Goal: Check status: Check status

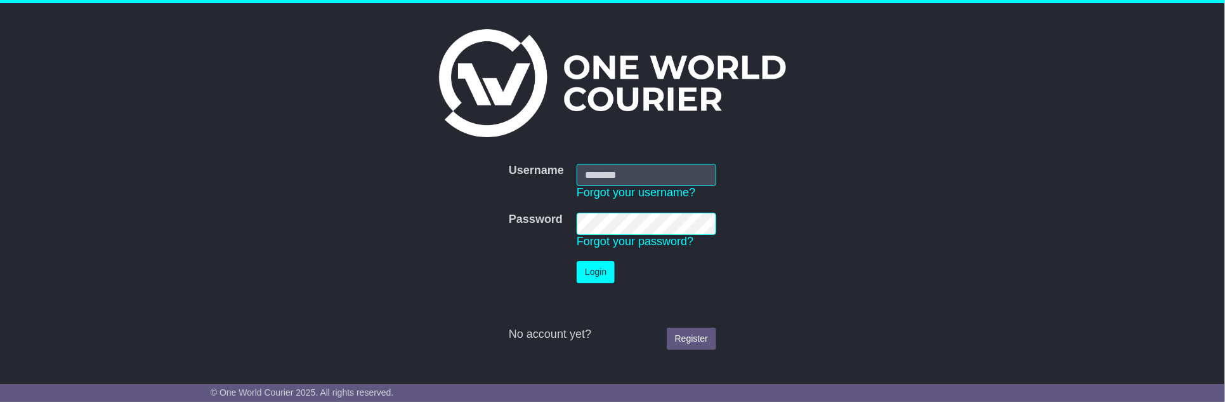
type input "**********"
click at [590, 264] on button "Login" at bounding box center [596, 272] width 38 height 22
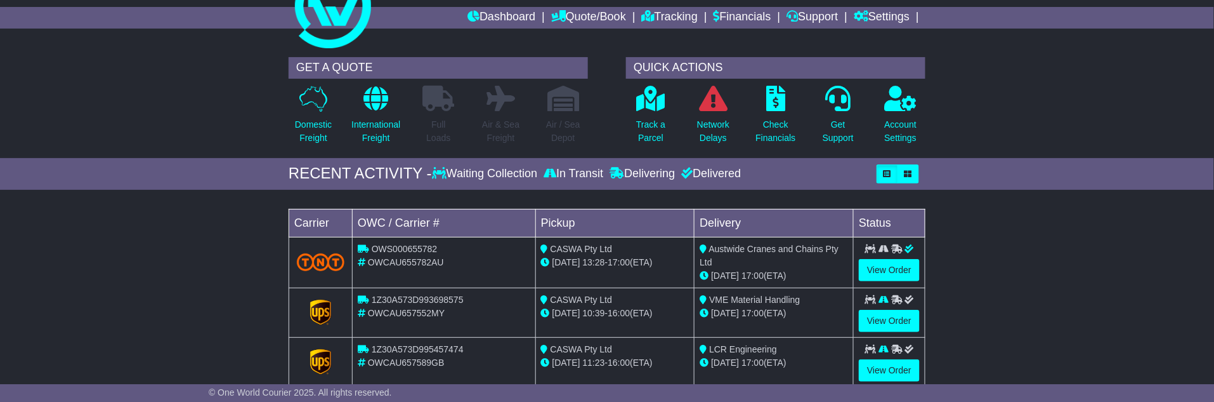
scroll to position [70, 0]
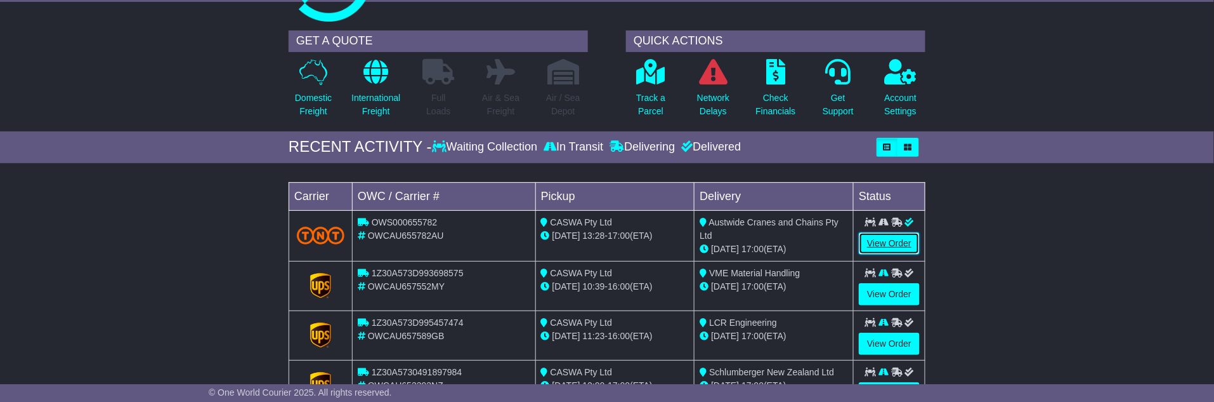
click at [893, 238] on link "View Order" at bounding box center [889, 243] width 61 height 22
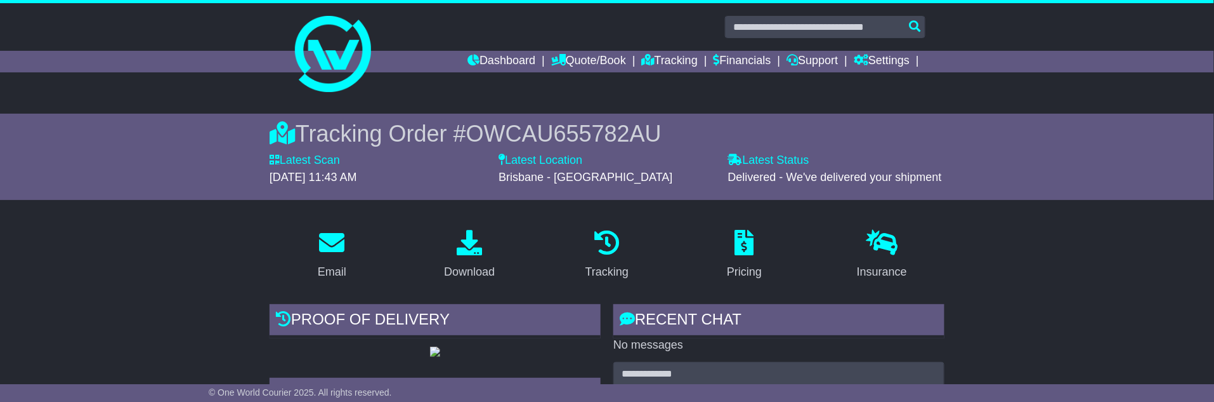
click at [579, 130] on span "OWCAU655782AU" at bounding box center [563, 134] width 195 height 26
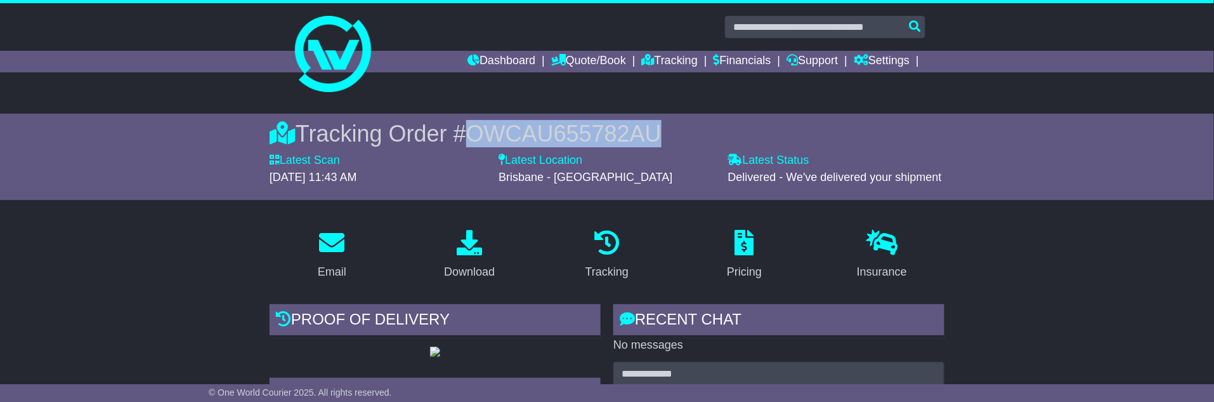
click at [579, 130] on span "OWCAU655782AU" at bounding box center [563, 134] width 195 height 26
copy span "OWCAU655782AU"
click at [496, 64] on link "Dashboard" at bounding box center [502, 62] width 68 height 22
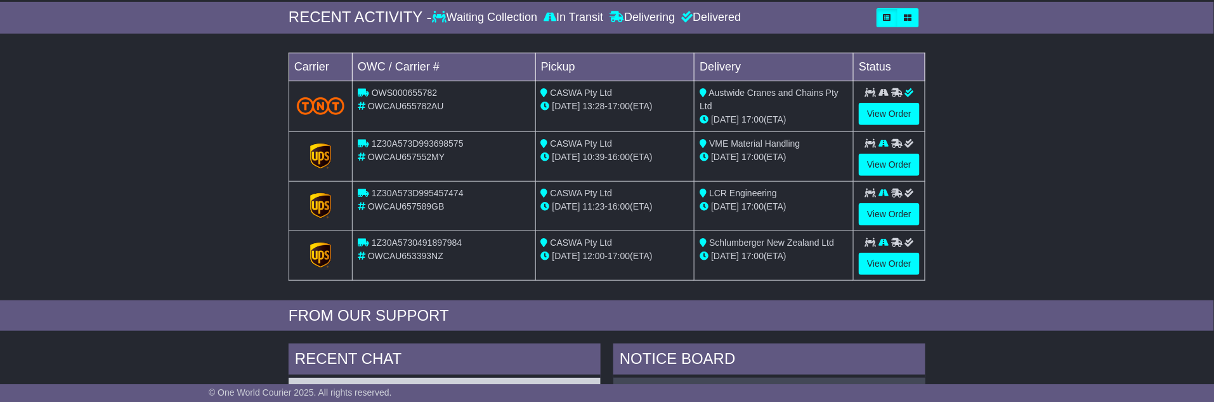
scroll to position [211, 0]
